Goal: Navigation & Orientation: Find specific page/section

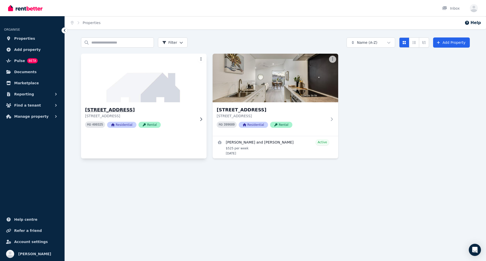
click at [178, 115] on p "[STREET_ADDRESS]" at bounding box center [140, 115] width 110 height 5
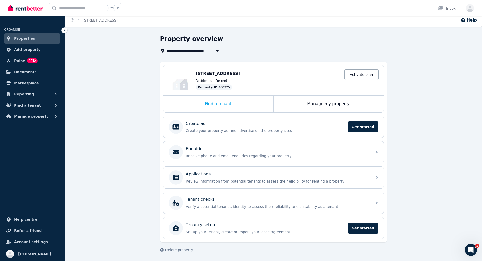
scroll to position [3, 0]
click at [356, 74] on link "Activate plan" at bounding box center [361, 74] width 34 height 11
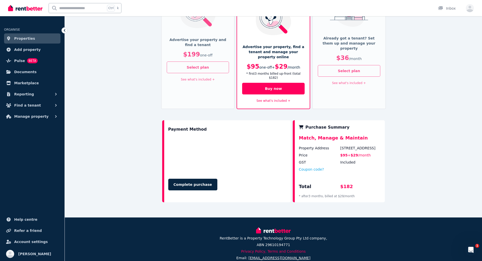
scroll to position [83, 0]
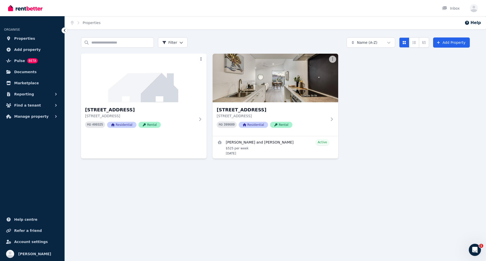
click at [367, 209] on div "Home Properties Help Search properties Filter Name (A-Z) Add Property [STREET_A…" at bounding box center [243, 130] width 486 height 261
click at [331, 125] on div "[STREET_ADDRESS] 399689 Residential Rental" at bounding box center [276, 119] width 126 height 34
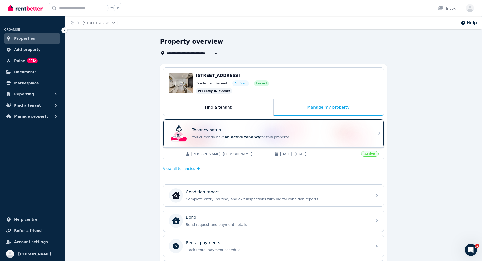
click at [281, 136] on p "You currently have an active tenancy for this property" at bounding box center [280, 137] width 177 height 5
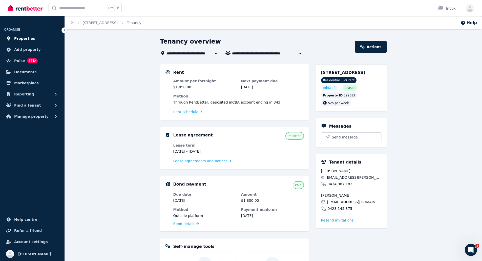
click at [17, 38] on span "Properties" at bounding box center [24, 38] width 21 height 6
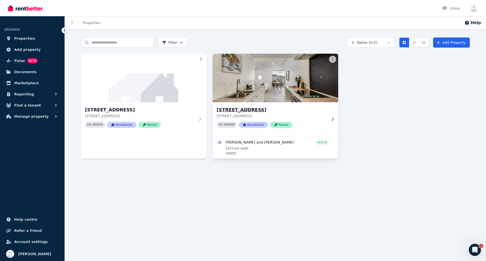
click at [310, 123] on div "PID 399689 Residential Rental" at bounding box center [272, 124] width 110 height 6
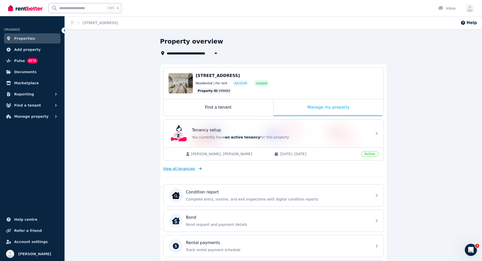
click at [190, 169] on span "View all tenancies" at bounding box center [179, 168] width 32 height 5
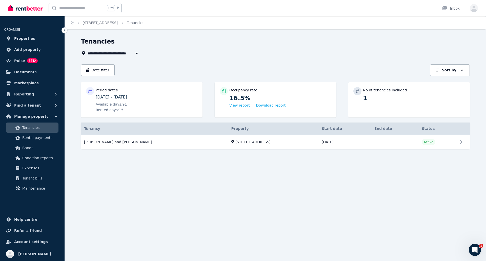
click at [241, 105] on button "View report" at bounding box center [239, 105] width 20 height 5
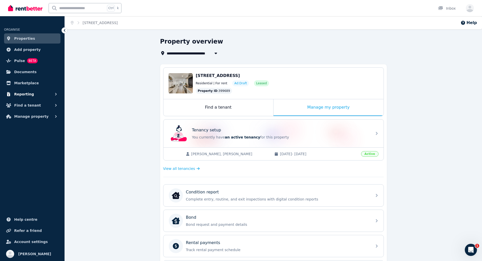
click at [34, 93] on button "Reporting" at bounding box center [32, 94] width 56 height 10
click at [31, 136] on span "Manage property" at bounding box center [31, 138] width 34 height 6
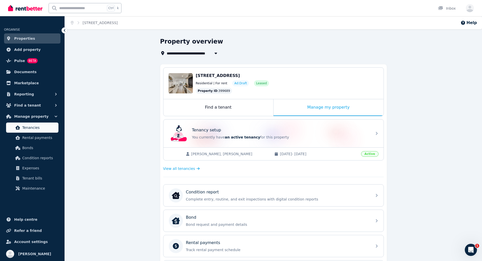
click at [32, 128] on span "Tenancies" at bounding box center [39, 128] width 34 height 6
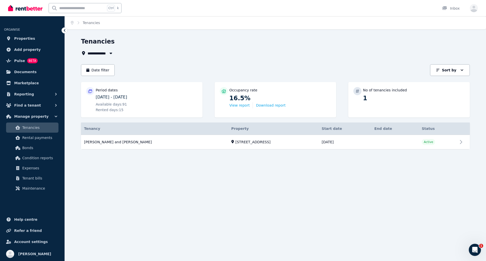
click at [111, 93] on div "Period dates [DATE] - [DATE] Available days: 91 Rented days: 15" at bounding box center [147, 99] width 102 height 25
click at [106, 62] on div "**********" at bounding box center [275, 97] width 389 height 121
click at [107, 68] on button "Date filter" at bounding box center [98, 70] width 34 height 12
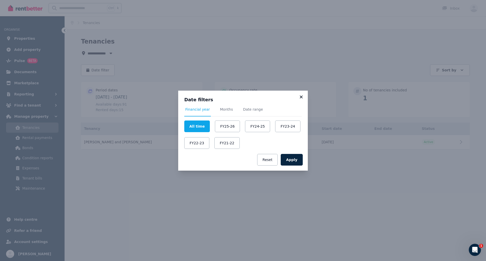
click at [301, 97] on icon at bounding box center [301, 96] width 3 height 3
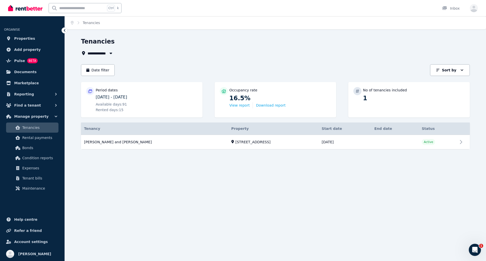
click at [111, 53] on icon "button" at bounding box center [111, 54] width 3 height 2
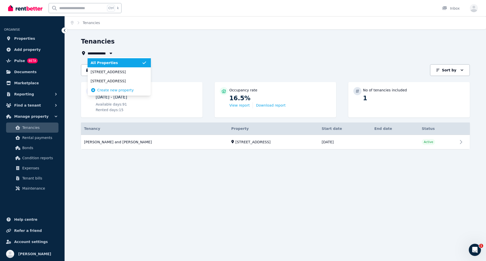
type input "**********"
click at [130, 43] on div "Tenancies" at bounding box center [274, 42] width 386 height 10
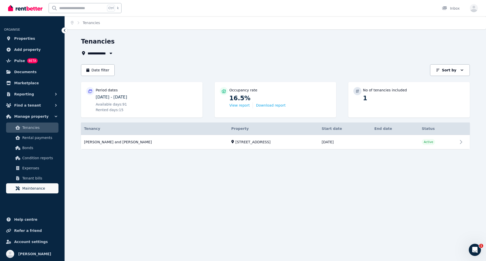
click at [44, 187] on span "Maintenance" at bounding box center [39, 188] width 34 height 6
